Goal: Answer question/provide support: Share knowledge or assist other users

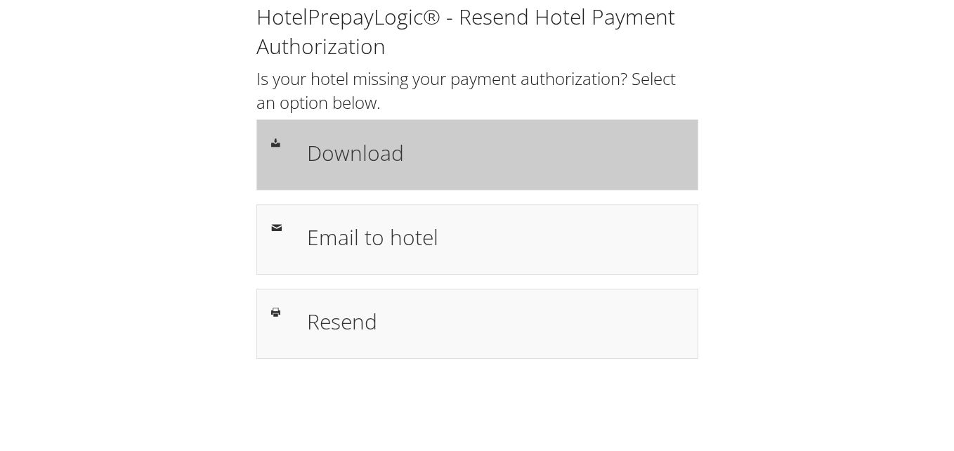
click at [374, 167] on h1 "Download" at bounding box center [495, 153] width 377 height 32
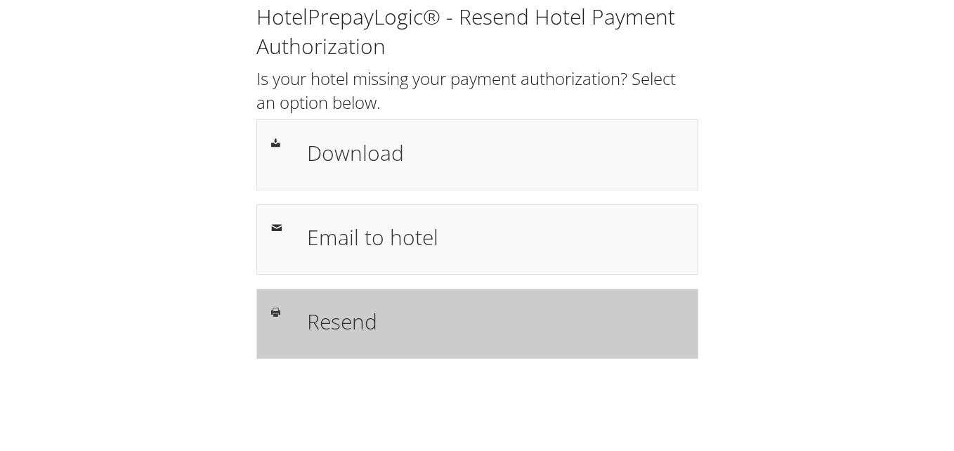
click at [365, 325] on h1 "Resend" at bounding box center [495, 322] width 377 height 32
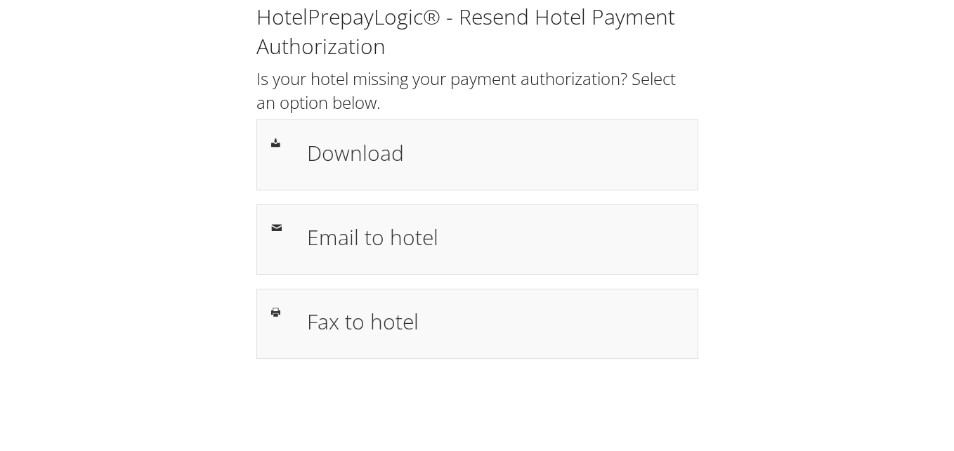
click at [763, 290] on div "HotelPrepayLogic® - Resend Hotel Payment Authorization Is your hotel missing yo…" at bounding box center [477, 186] width 926 height 373
click at [764, 327] on div "HotelPrepayLogic® - Resend Hotel Payment Authorization Is your hotel missing yo…" at bounding box center [477, 186] width 926 height 373
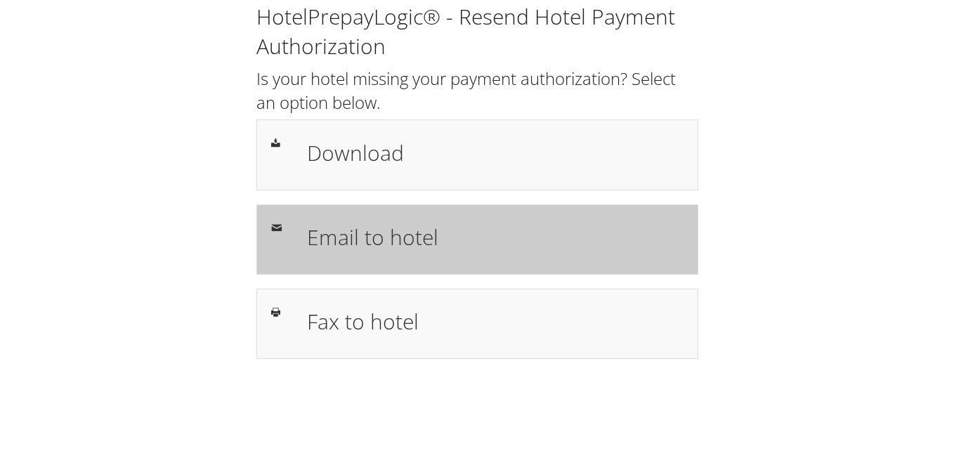
drag, startPoint x: 370, startPoint y: 237, endPoint x: 438, endPoint y: 258, distance: 70.7
click at [370, 237] on h1 "Email to hotel" at bounding box center [495, 237] width 377 height 32
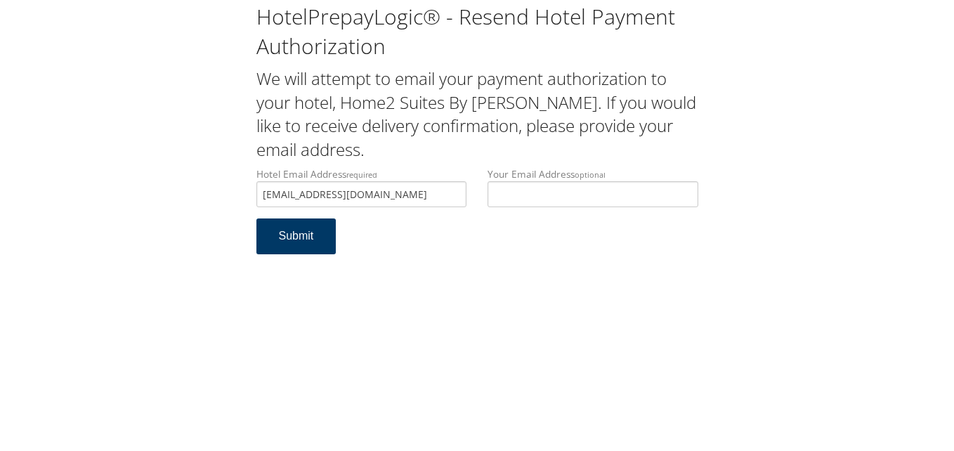
type input "home2Lagrang@gmail.com"
click at [297, 228] on button "Submit" at bounding box center [297, 237] width 80 height 36
drag, startPoint x: 267, startPoint y: 197, endPoint x: 206, endPoint y: 197, distance: 61.1
click at [206, 197] on div "HotelPrepayLogic® - Resend Hotel Payment Authorization We will attempt to email…" at bounding box center [477, 134] width 926 height 268
paste input "e"
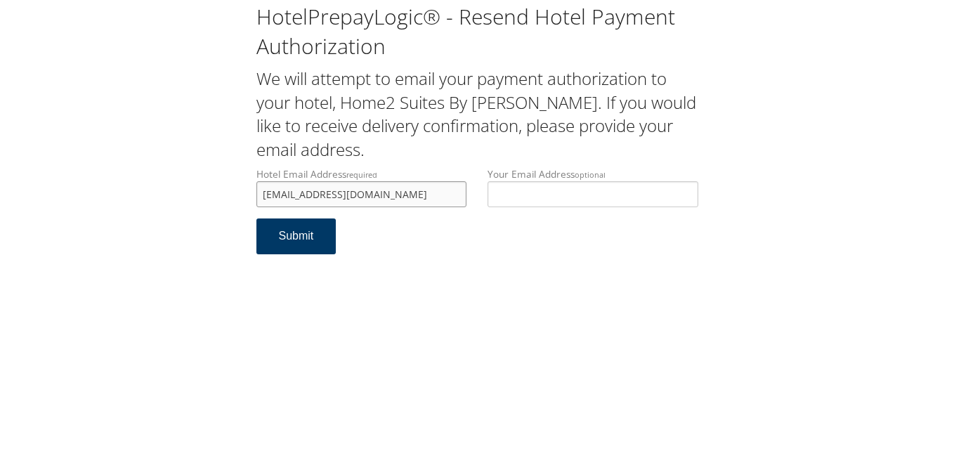
type input "home2Lagrange@gmail.com"
click at [304, 233] on button "Submit" at bounding box center [297, 237] width 80 height 36
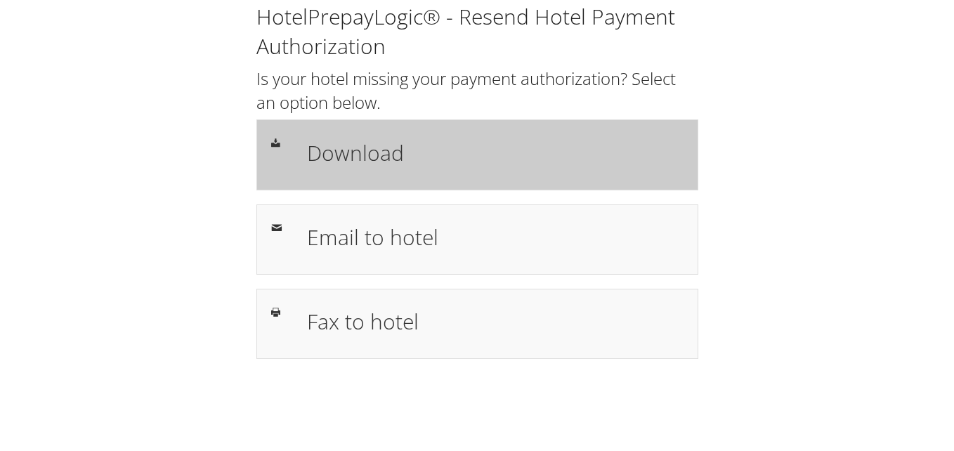
click at [356, 155] on h1 "Download" at bounding box center [495, 153] width 377 height 32
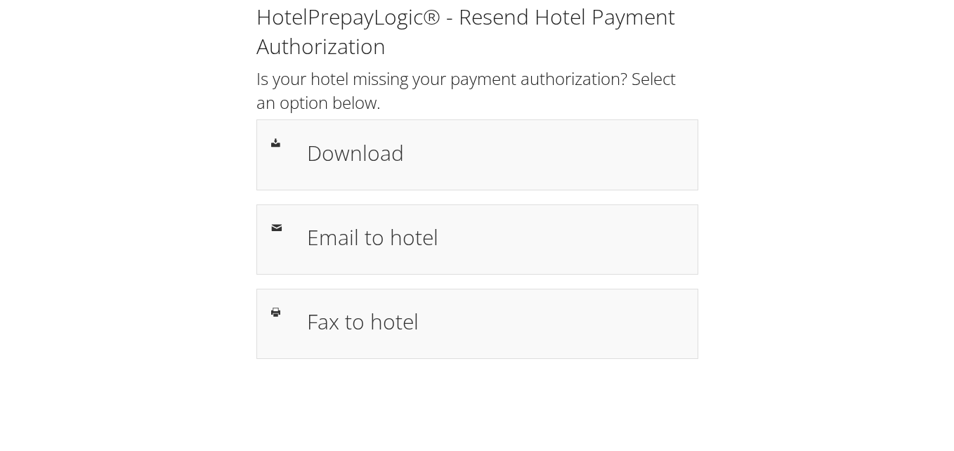
click at [176, 174] on div "HotelPrepayLogic® - Resend Hotel Payment Authorization Is your hotel missing yo…" at bounding box center [477, 186] width 926 height 373
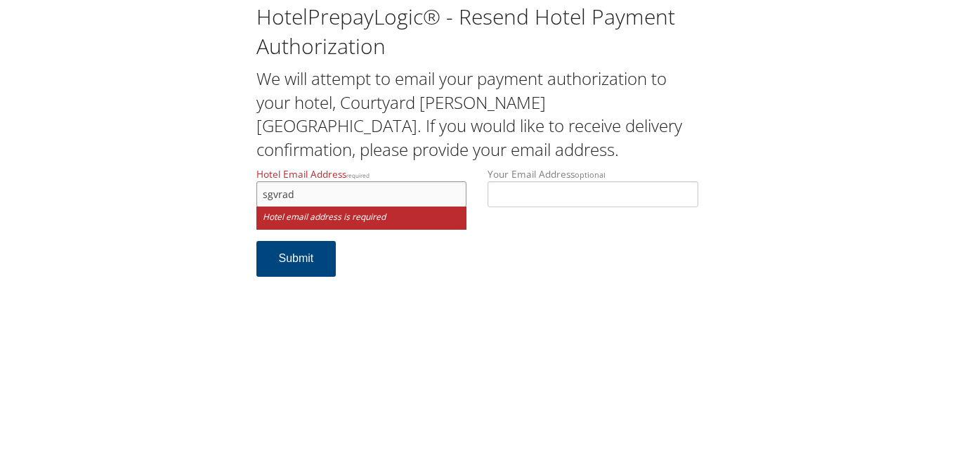
drag, startPoint x: 304, startPoint y: 195, endPoint x: 259, endPoint y: 200, distance: 44.5
click at [259, 200] on input "sgvrad" at bounding box center [362, 194] width 211 height 26
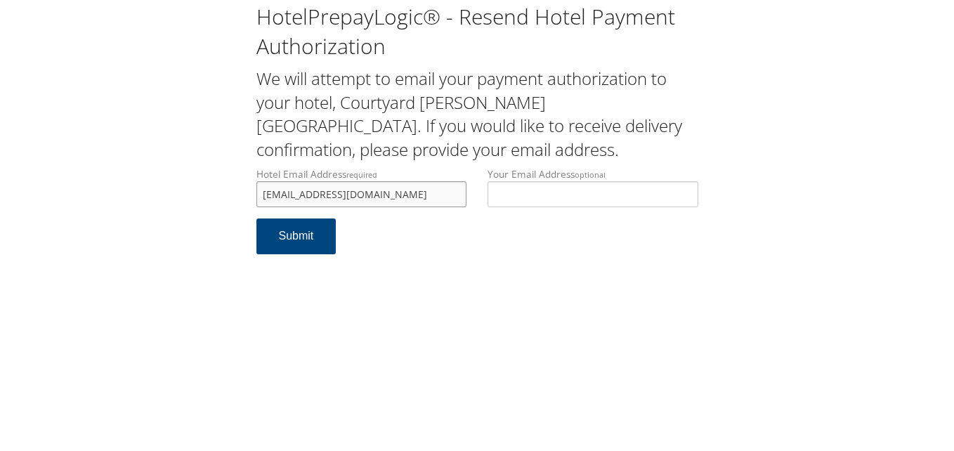
type input "reservations@sgvrad.com"
click at [456, 274] on div "HotelPrepayLogic® - Resend Hotel Payment Authorization We will attempt to email…" at bounding box center [477, 225] width 954 height 451
drag, startPoint x: 384, startPoint y: 193, endPoint x: 242, endPoint y: 193, distance: 142.0
click at [242, 193] on div "HotelPrepayLogic® - Resend Hotel Payment Authorization We will attempt to email…" at bounding box center [477, 134] width 926 height 268
click at [431, 271] on div "HotelPrepayLogic® - Resend Hotel Payment Authorization We will attempt to email…" at bounding box center [477, 225] width 954 height 451
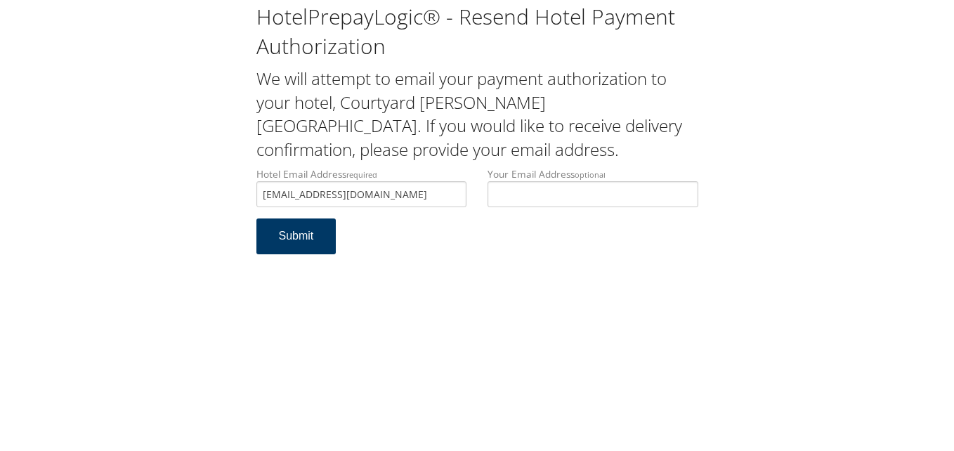
click at [304, 240] on button "Submit" at bounding box center [297, 237] width 80 height 36
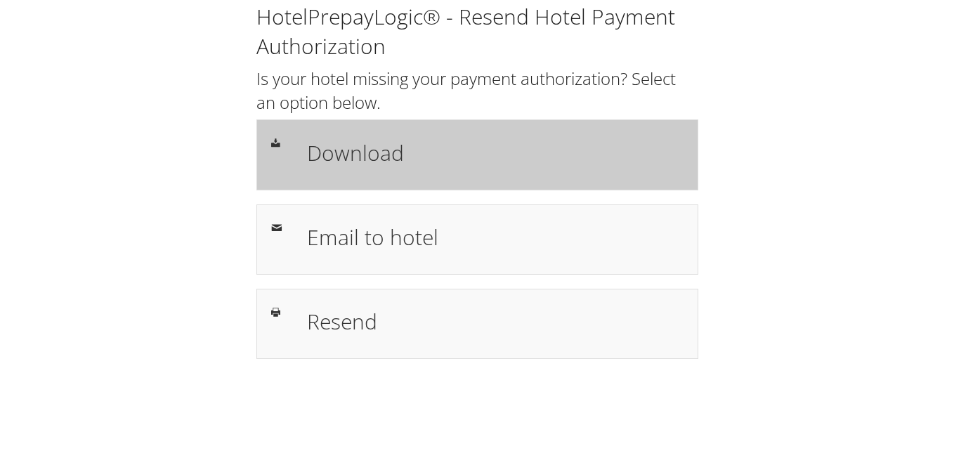
click at [367, 138] on h1 "Download" at bounding box center [495, 153] width 377 height 32
click at [373, 152] on h1 "Download" at bounding box center [495, 153] width 377 height 32
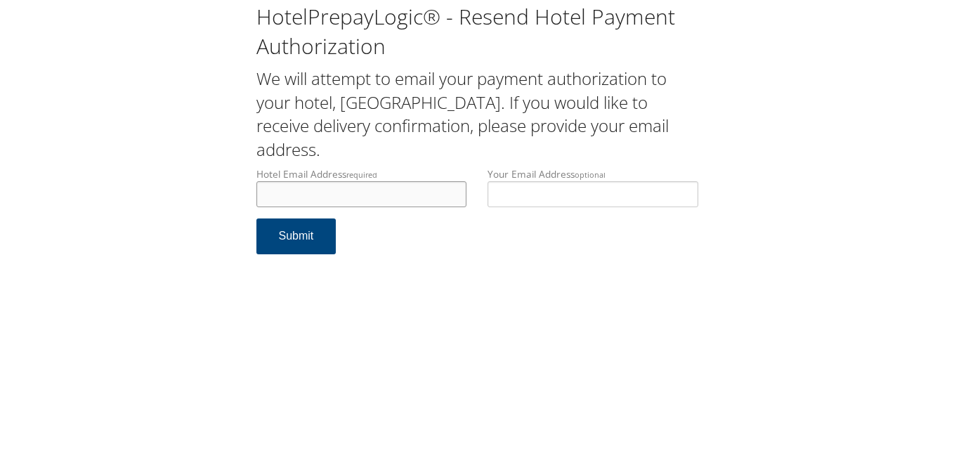
click at [361, 193] on input "Hotel Email Address required" at bounding box center [362, 194] width 211 height 26
drag, startPoint x: 403, startPoint y: 198, endPoint x: 226, endPoint y: 200, distance: 177.8
click at [226, 200] on div "HotelPrepayLogic® - Resend Hotel Payment Authorization We will attempt to email…" at bounding box center [477, 134] width 926 height 268
type input "tpsfrontdesksgf@gmail.com"
click at [434, 252] on form "Hotel Email Address required tpsfrontdesksgf@gmail.com Hotel email address is r…" at bounding box center [478, 217] width 442 height 101
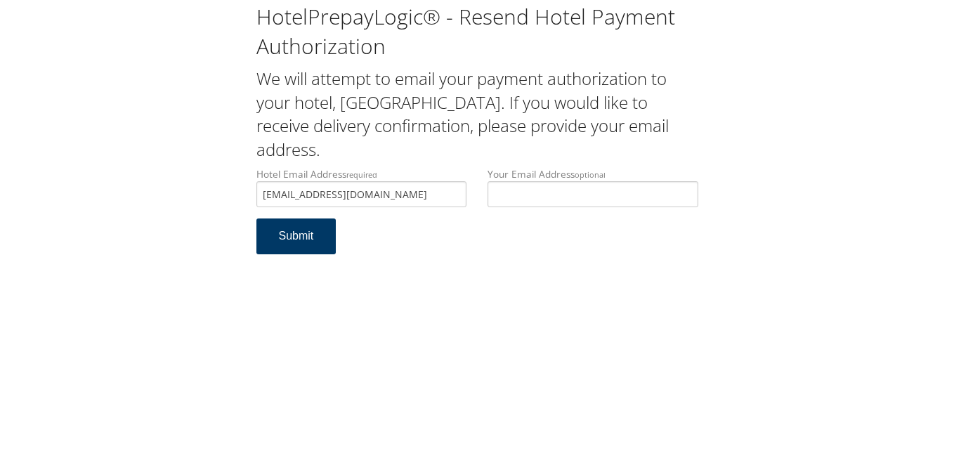
click at [304, 233] on button "Submit" at bounding box center [297, 237] width 80 height 36
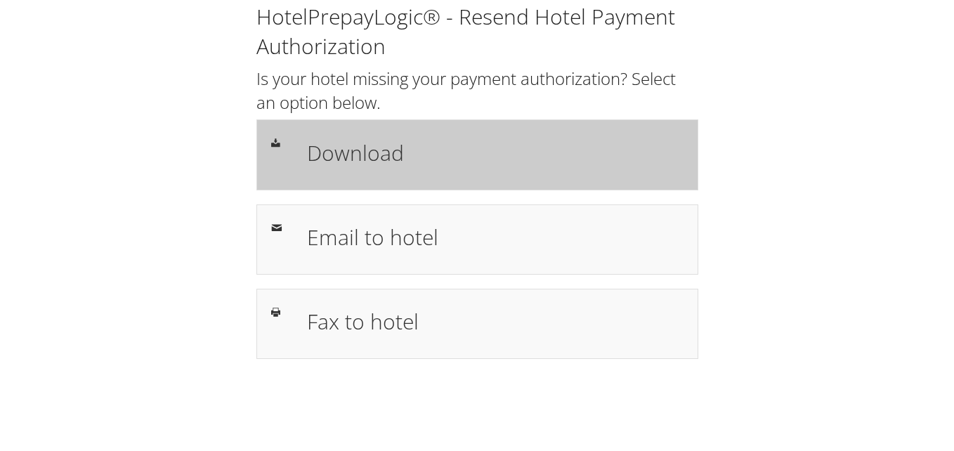
click at [361, 143] on h1 "Download" at bounding box center [495, 153] width 377 height 32
click at [356, 154] on h1 "Download" at bounding box center [495, 153] width 377 height 32
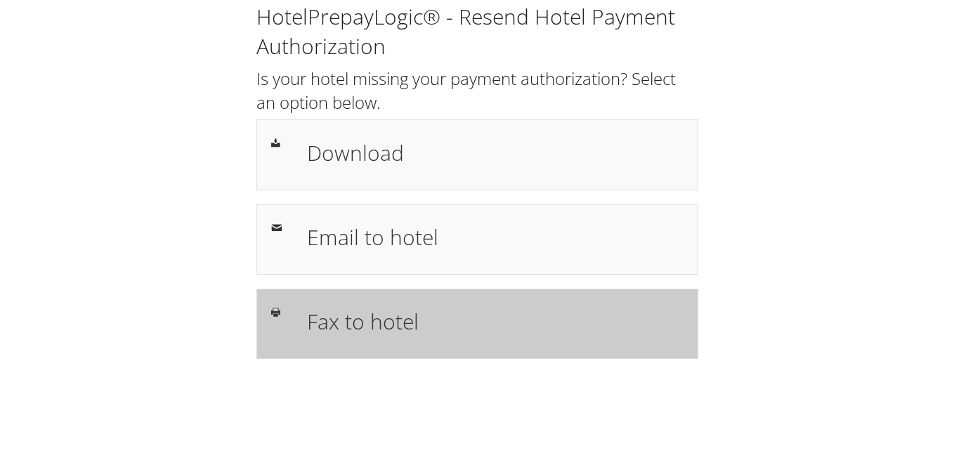
click at [369, 325] on h1 "Fax to hotel" at bounding box center [495, 322] width 377 height 32
